Goal: Task Accomplishment & Management: Use online tool/utility

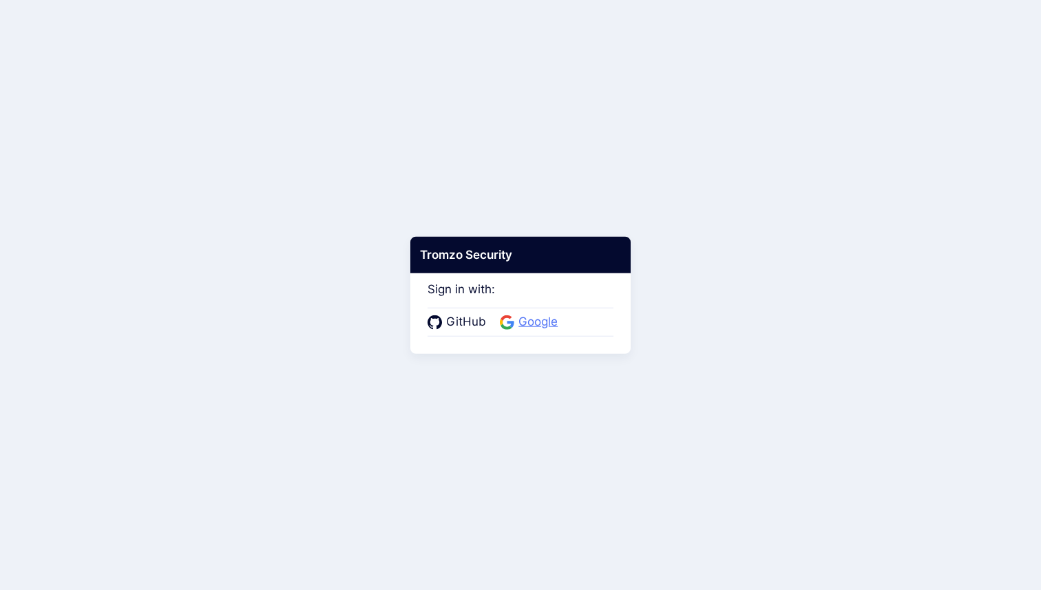
click at [524, 322] on span "Google" at bounding box center [539, 322] width 48 height 18
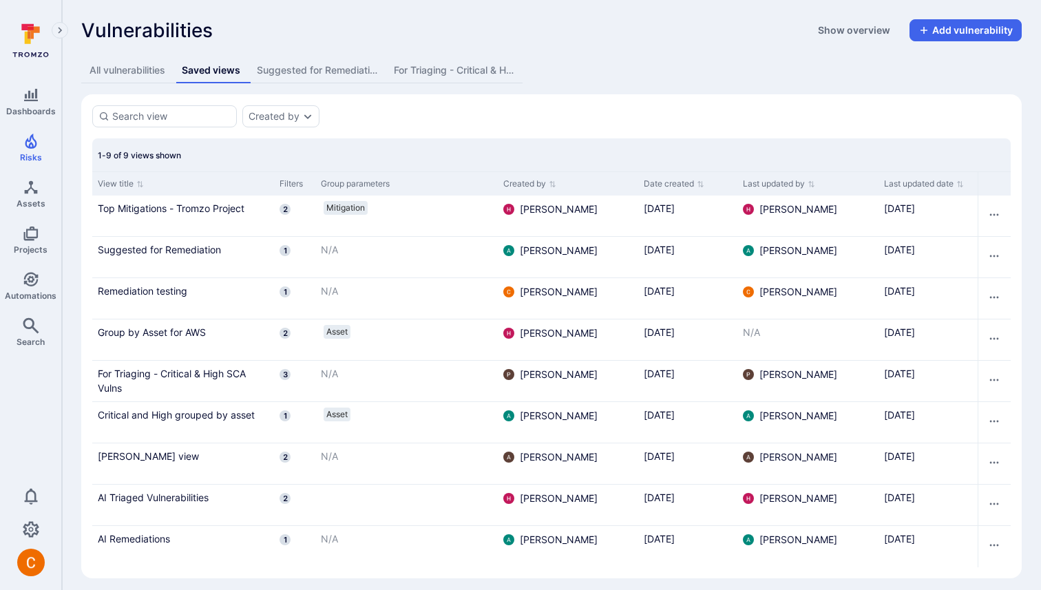
click at [148, 68] on div "All vulnerabilities" at bounding box center [128, 70] width 76 height 14
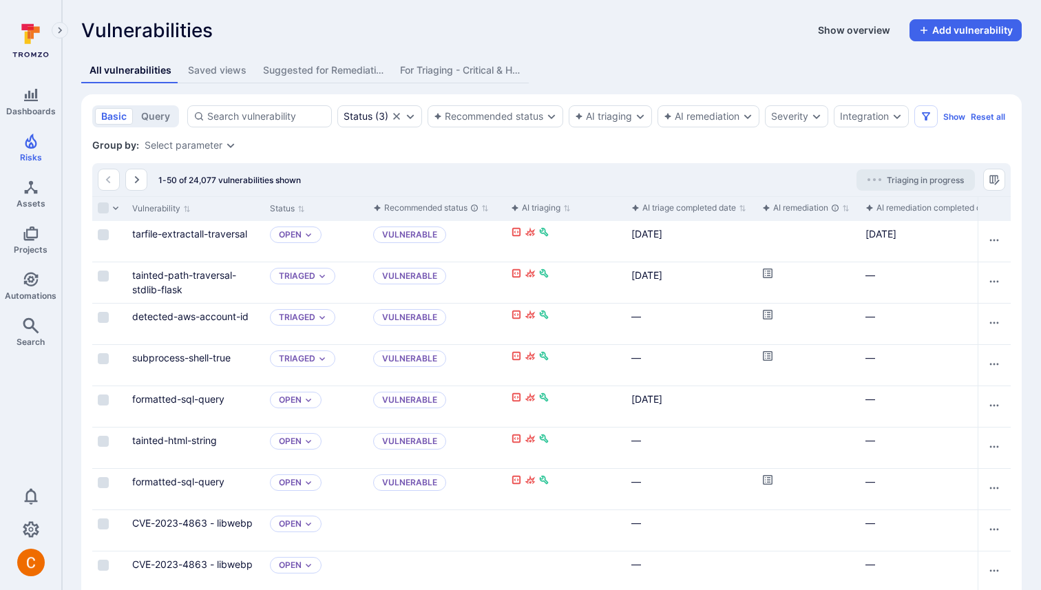
click at [846, 30] on button "Show overview" at bounding box center [854, 30] width 89 height 22
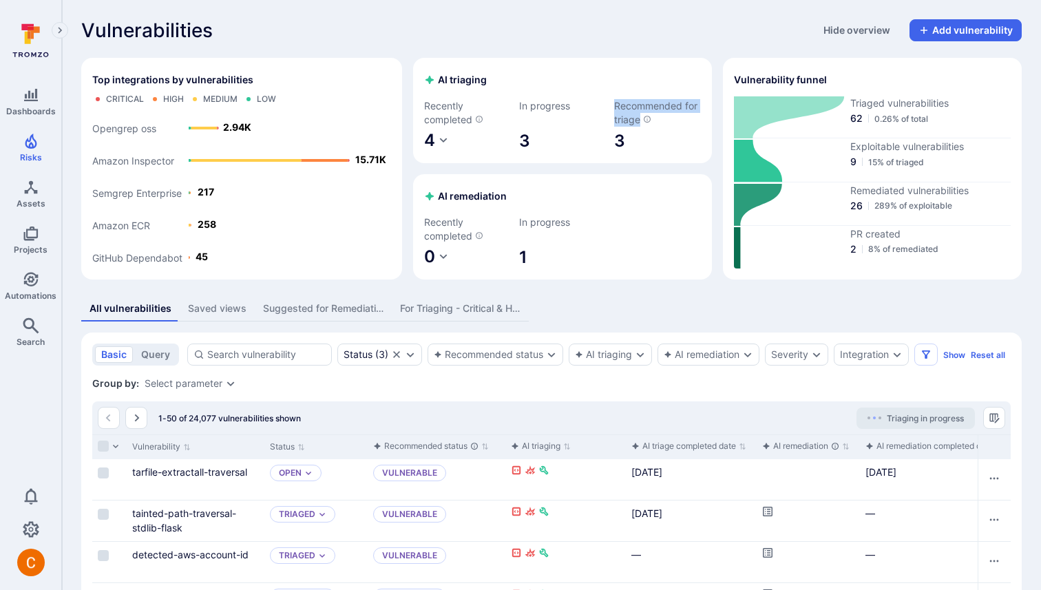
drag, startPoint x: 614, startPoint y: 104, endPoint x: 638, endPoint y: 115, distance: 25.9
click at [638, 115] on span "Recommended for triage" at bounding box center [657, 113] width 87 height 28
copy span "Recommended for triage"
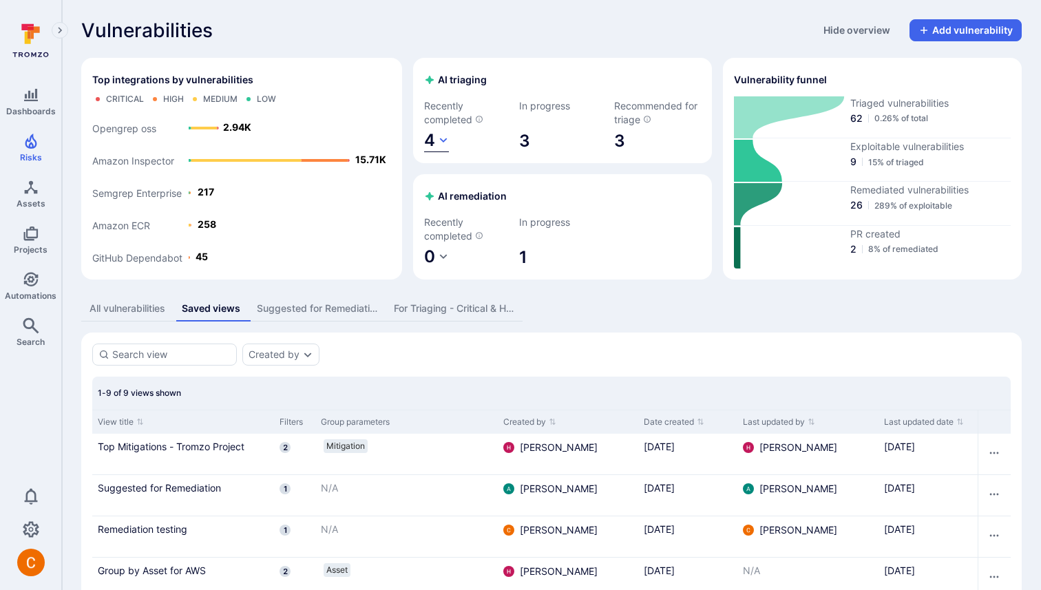
click at [439, 147] on button "4" at bounding box center [436, 140] width 25 height 23
click at [475, 134] on div at bounding box center [520, 295] width 1041 height 590
